Goal: Task Accomplishment & Management: Use online tool/utility

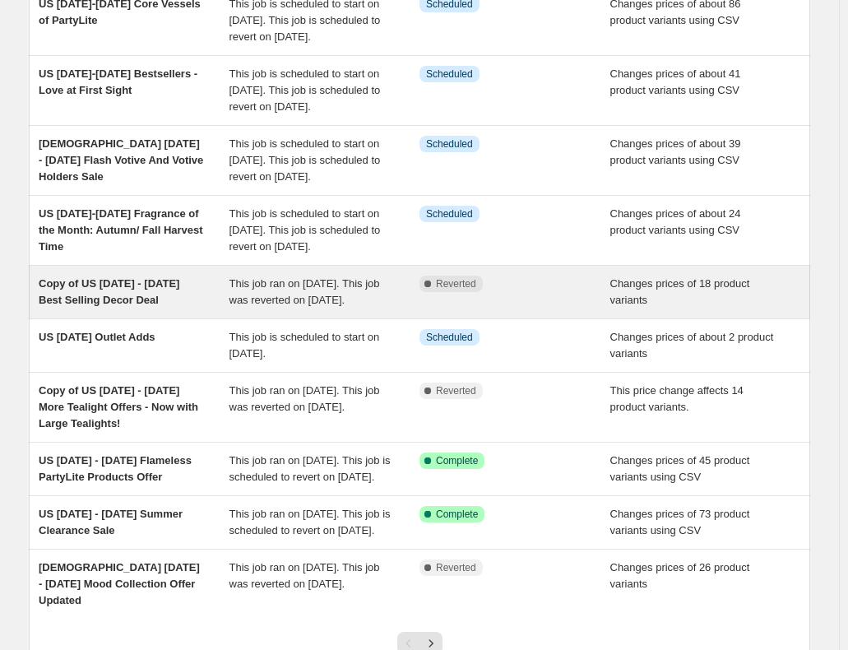
scroll to position [411, 0]
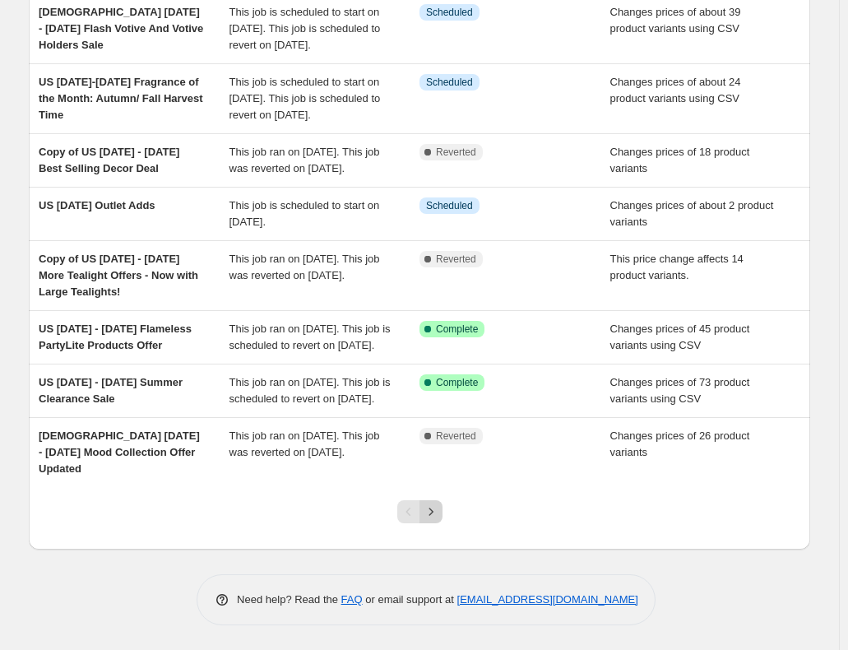
click at [436, 511] on icon "Next" at bounding box center [431, 511] width 16 height 16
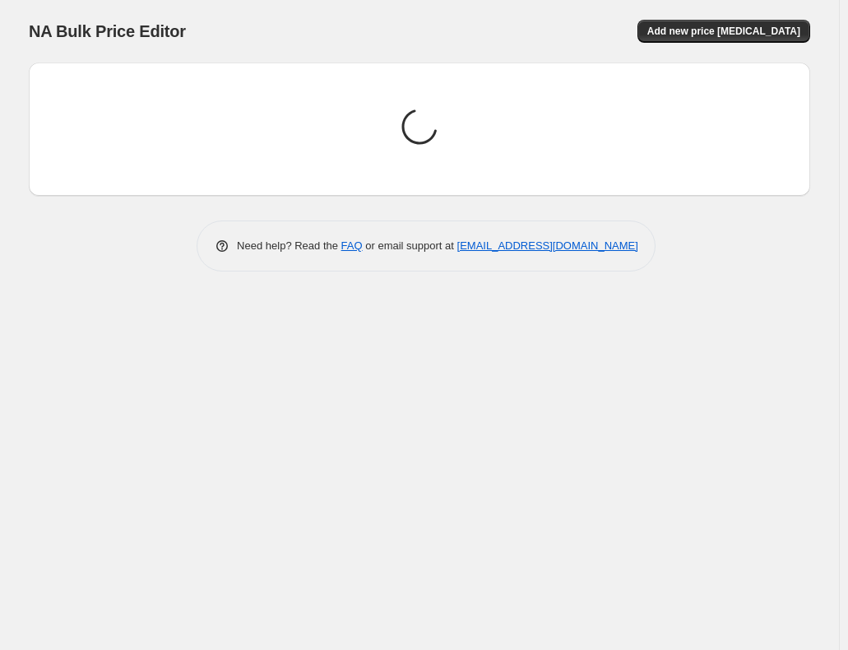
scroll to position [0, 0]
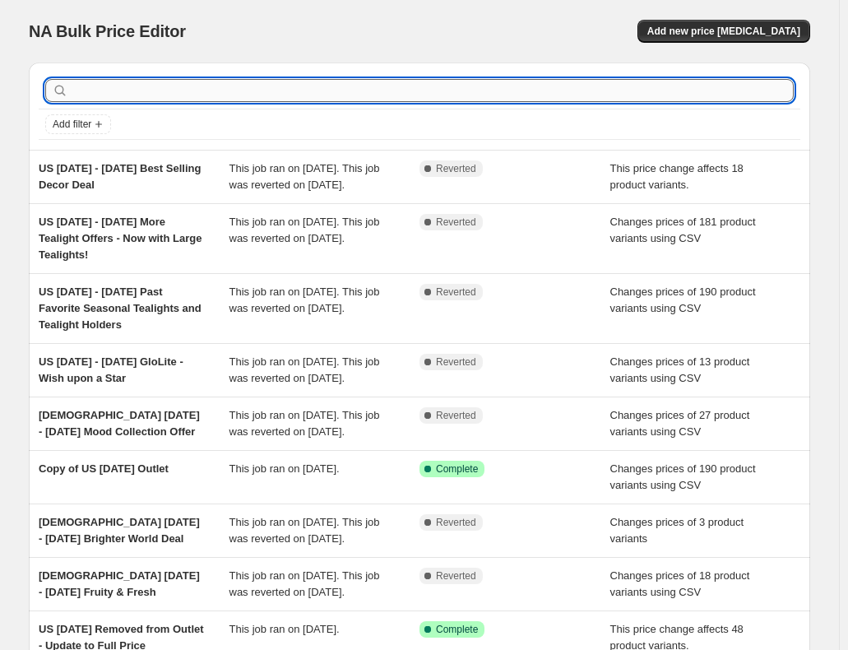
click at [277, 90] on input "text" at bounding box center [433, 90] width 722 height 23
type input "3-wick"
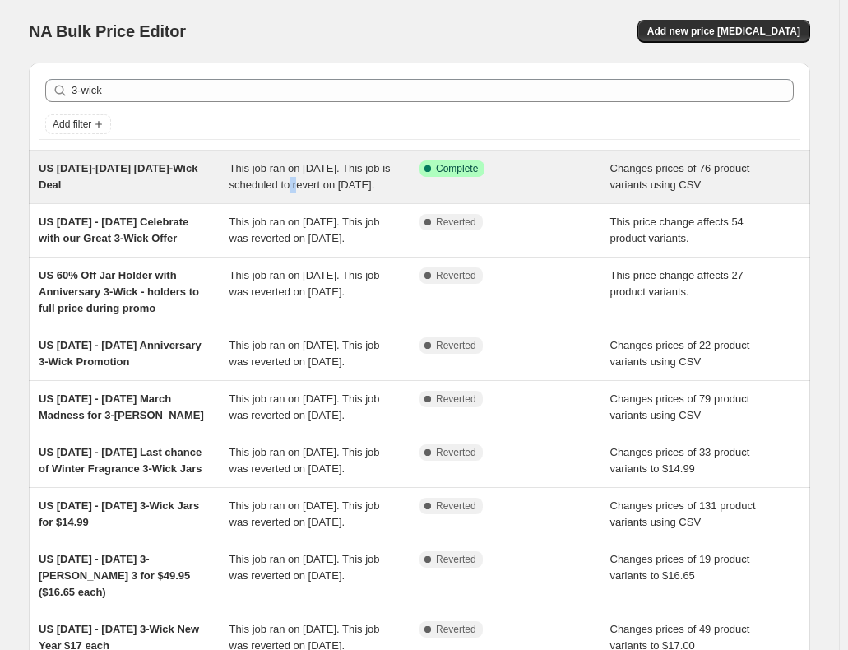
click at [303, 183] on span "This job ran on [DATE]. This job is scheduled to revert on [DATE]." at bounding box center [309, 176] width 161 height 29
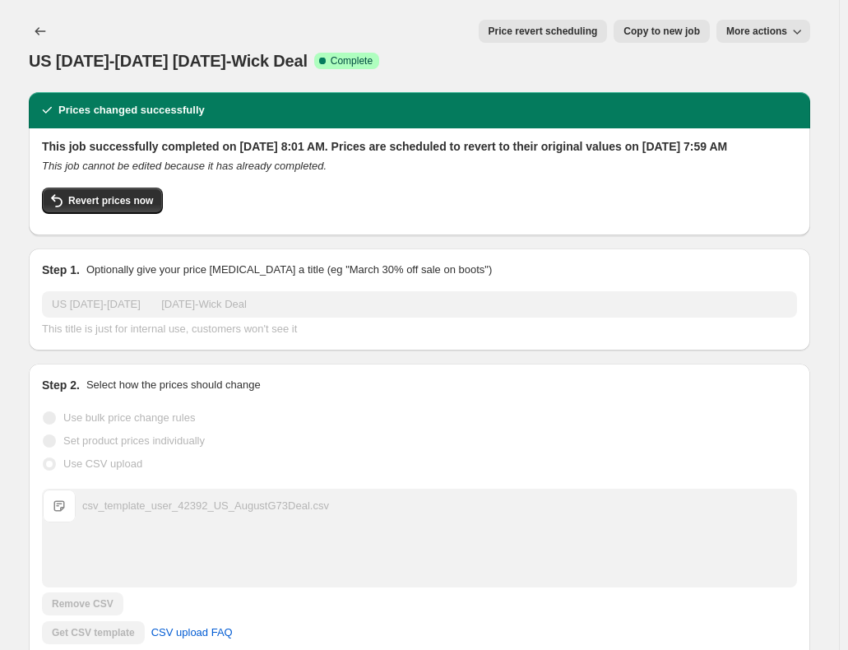
click at [548, 33] on span "Price revert scheduling" at bounding box center [542, 31] width 109 height 13
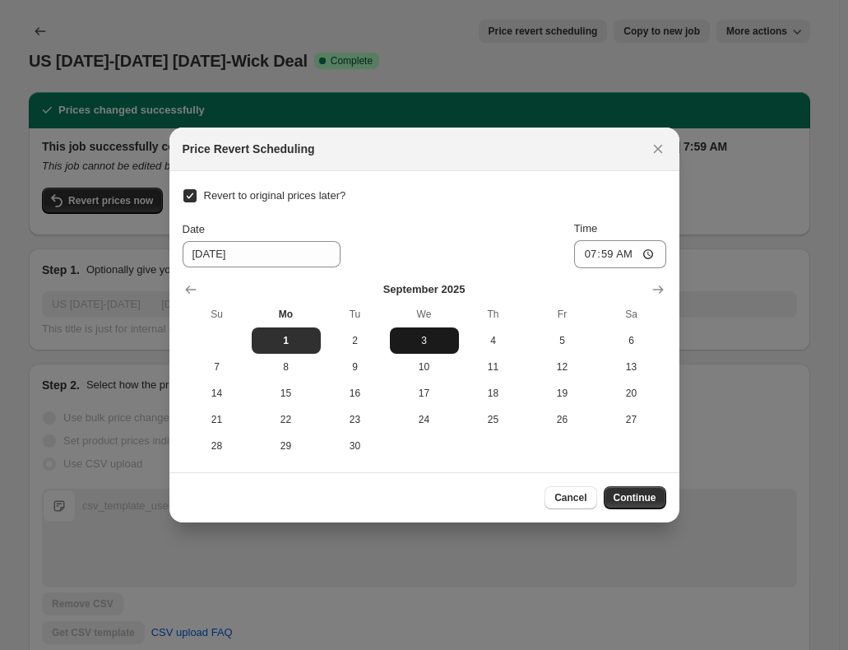
drag, startPoint x: 658, startPoint y: 290, endPoint x: 403, endPoint y: 332, distance: 258.3
click at [658, 290] on icon "Show next month, October 2025" at bounding box center [658, 289] width 16 height 16
click at [419, 340] on span "1" at bounding box center [424, 340] width 56 height 13
type input "[DATE]"
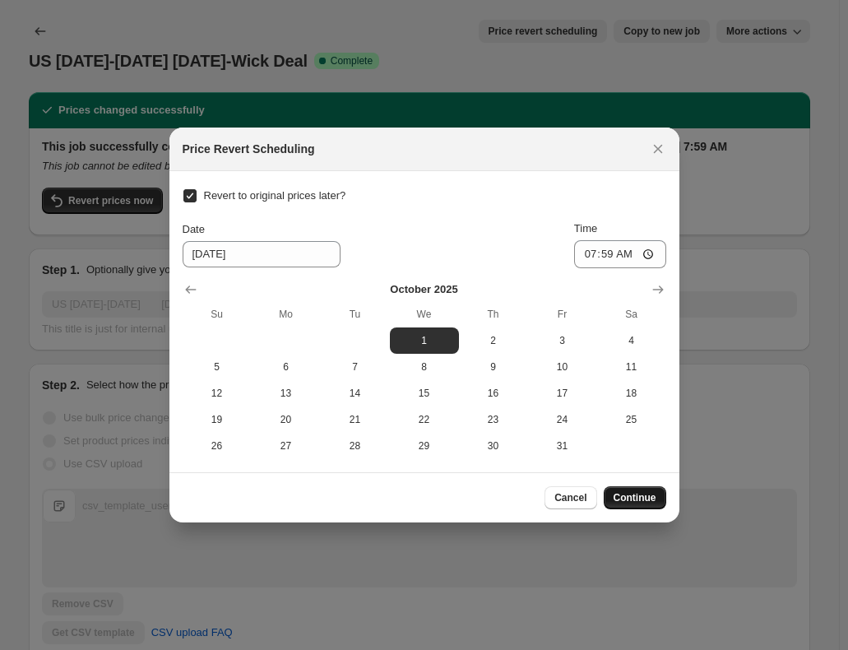
click at [636, 499] on span "Continue" at bounding box center [634, 497] width 43 height 13
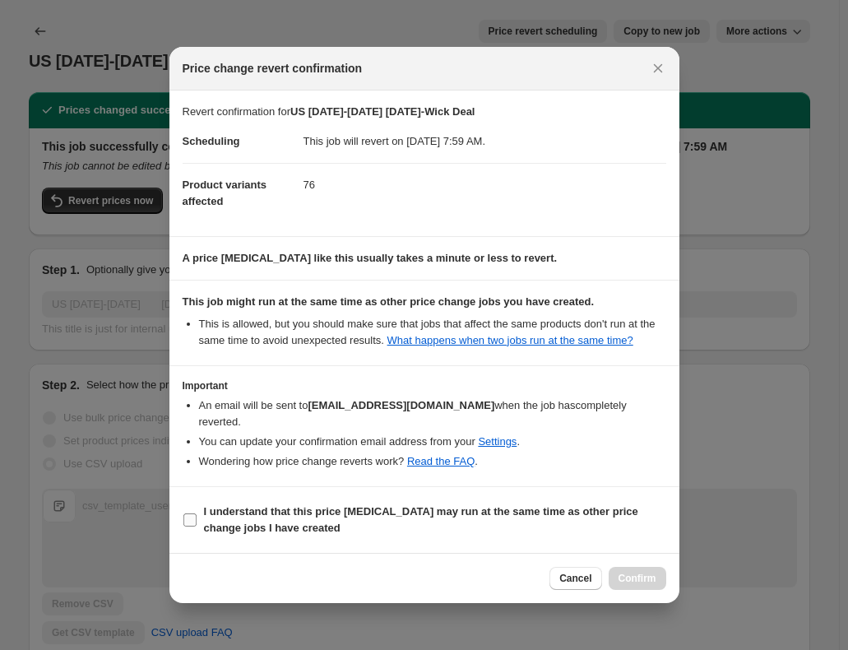
click at [226, 510] on span "I understand that this price [MEDICAL_DATA] may run at the same time as other p…" at bounding box center [435, 519] width 462 height 33
click at [197, 513] on input "I understand that this price [MEDICAL_DATA] may run at the same time as other p…" at bounding box center [189, 519] width 13 height 13
checkbox input "true"
click at [649, 573] on span "Confirm" at bounding box center [637, 577] width 38 height 13
